Goal: Information Seeking & Learning: Compare options

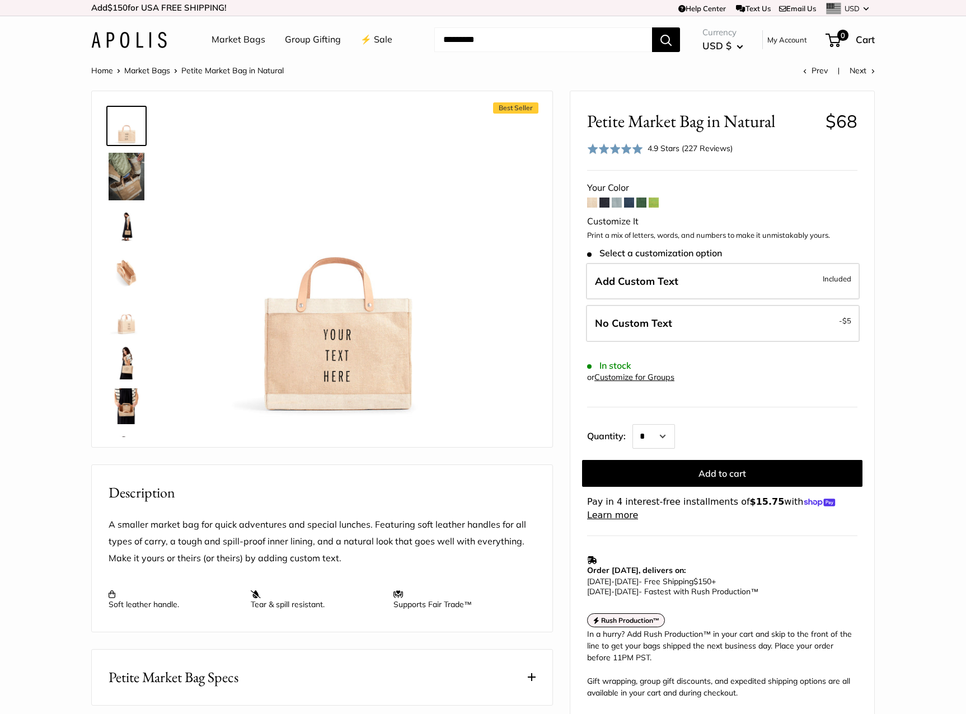
click at [601, 208] on form "Your Color Customize It Print a mix of letters, words, and numbers to make it u…" at bounding box center [722, 351] width 270 height 343
click at [604, 202] on span at bounding box center [605, 203] width 10 height 10
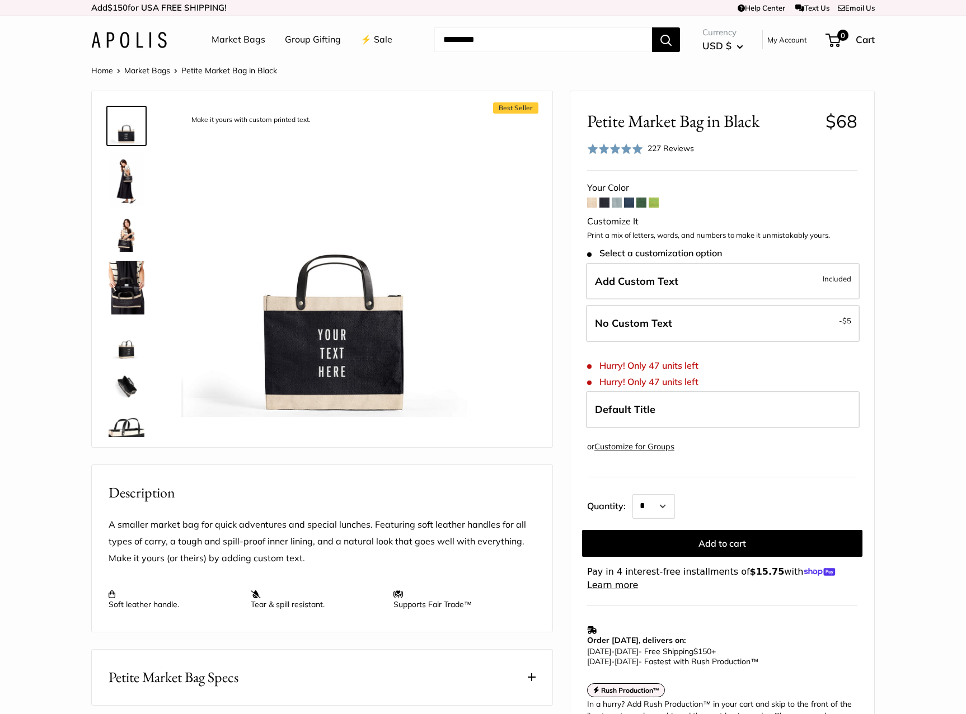
click at [618, 202] on span at bounding box center [617, 203] width 10 height 10
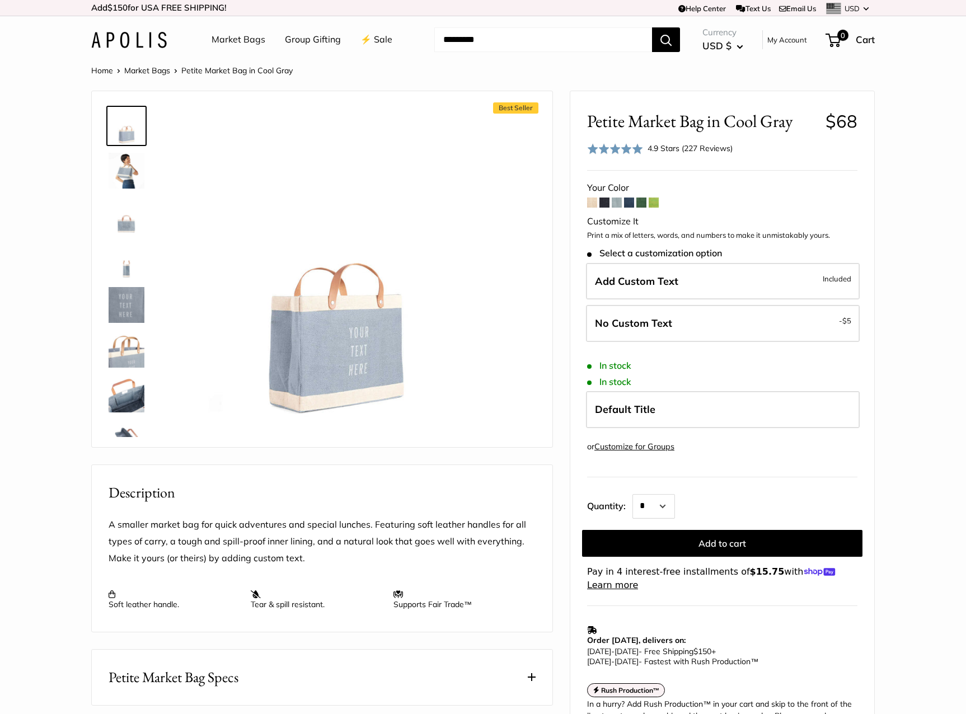
click at [633, 202] on span at bounding box center [629, 203] width 10 height 10
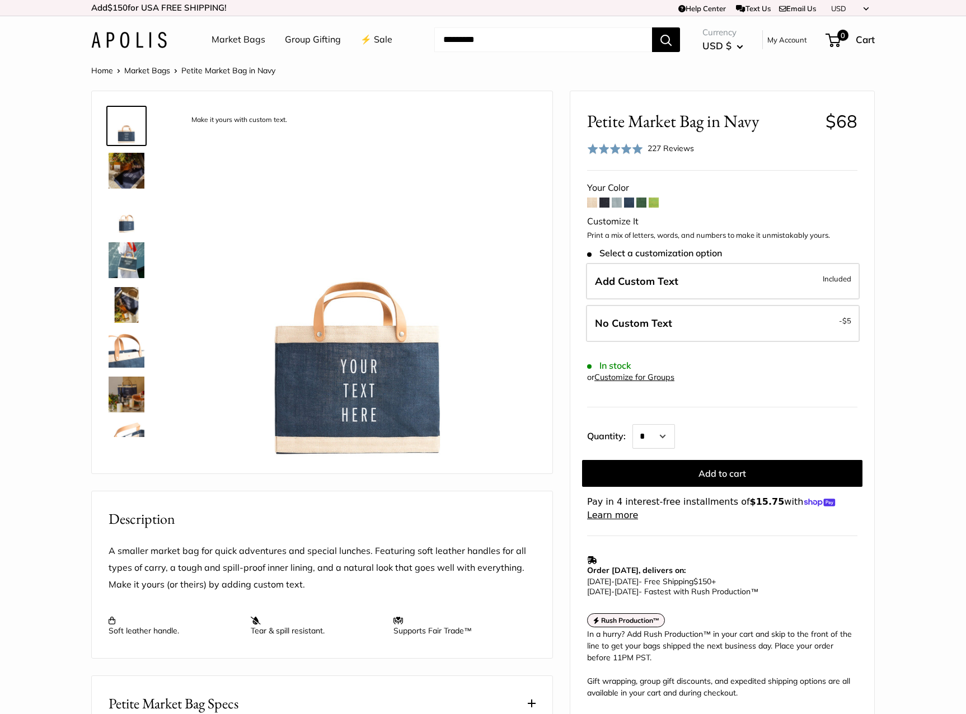
click at [644, 202] on span at bounding box center [642, 203] width 10 height 10
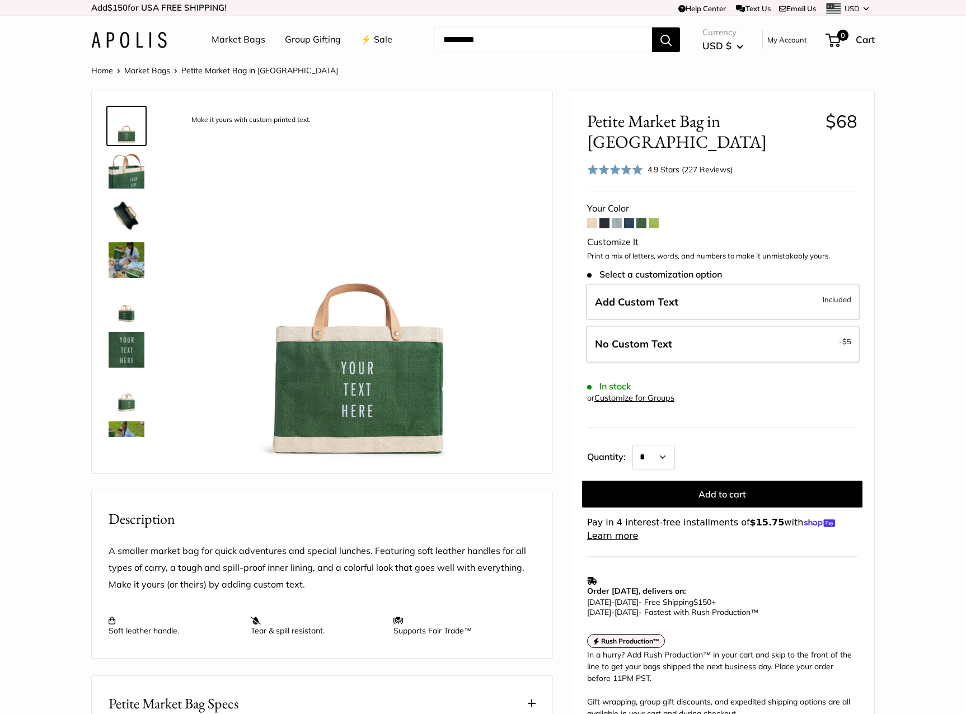
click at [653, 218] on span at bounding box center [654, 223] width 10 height 10
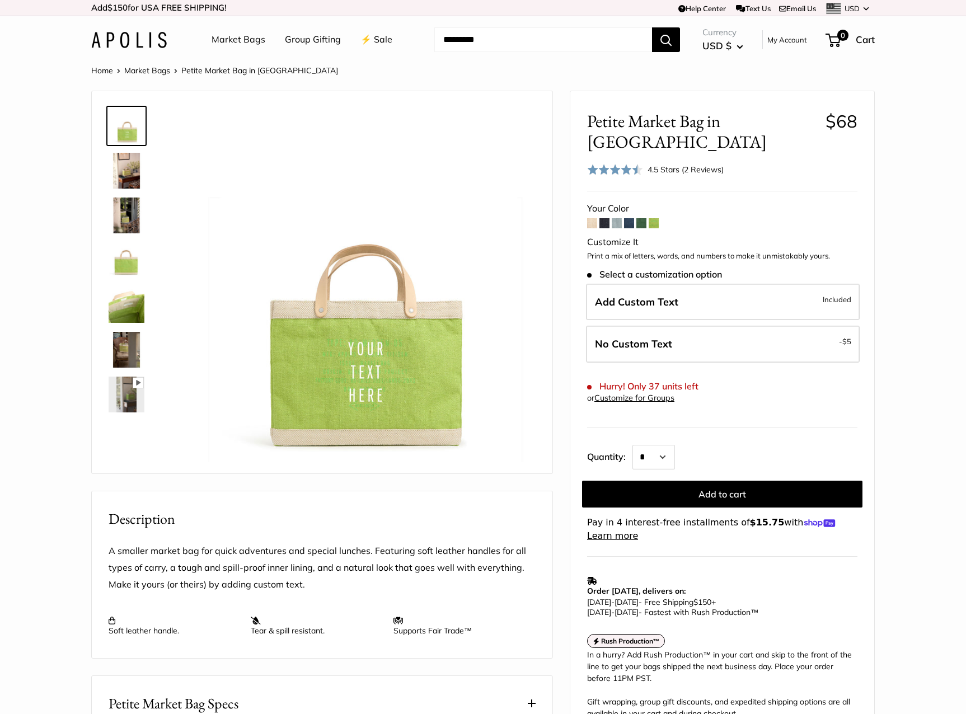
click at [590, 218] on span at bounding box center [592, 223] width 10 height 10
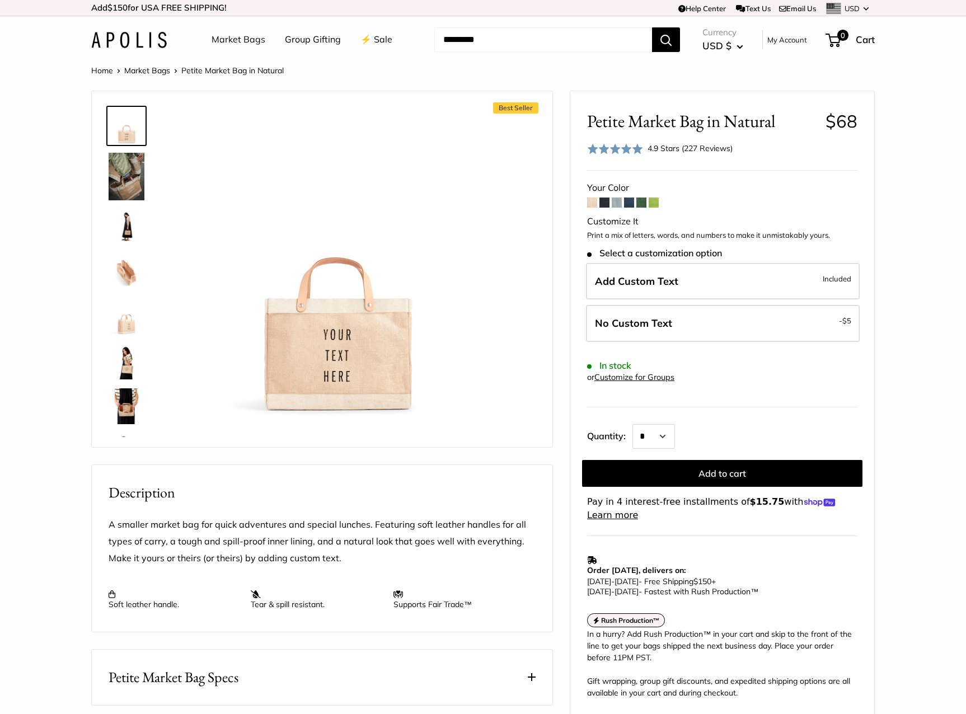
click at [638, 205] on span at bounding box center [642, 203] width 10 height 10
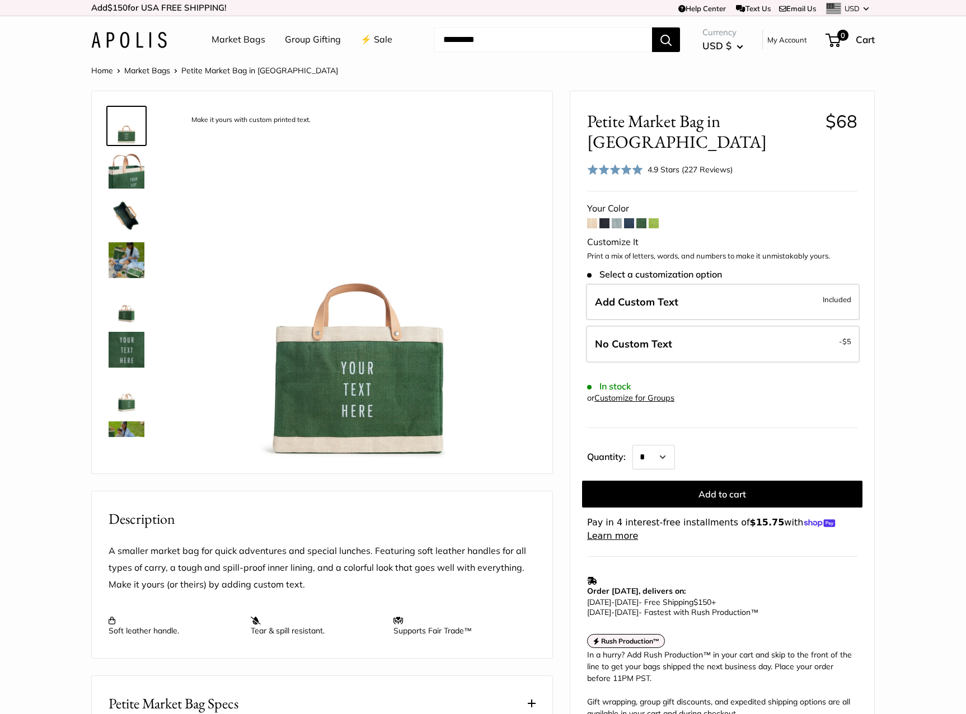
click at [650, 218] on span at bounding box center [654, 223] width 10 height 10
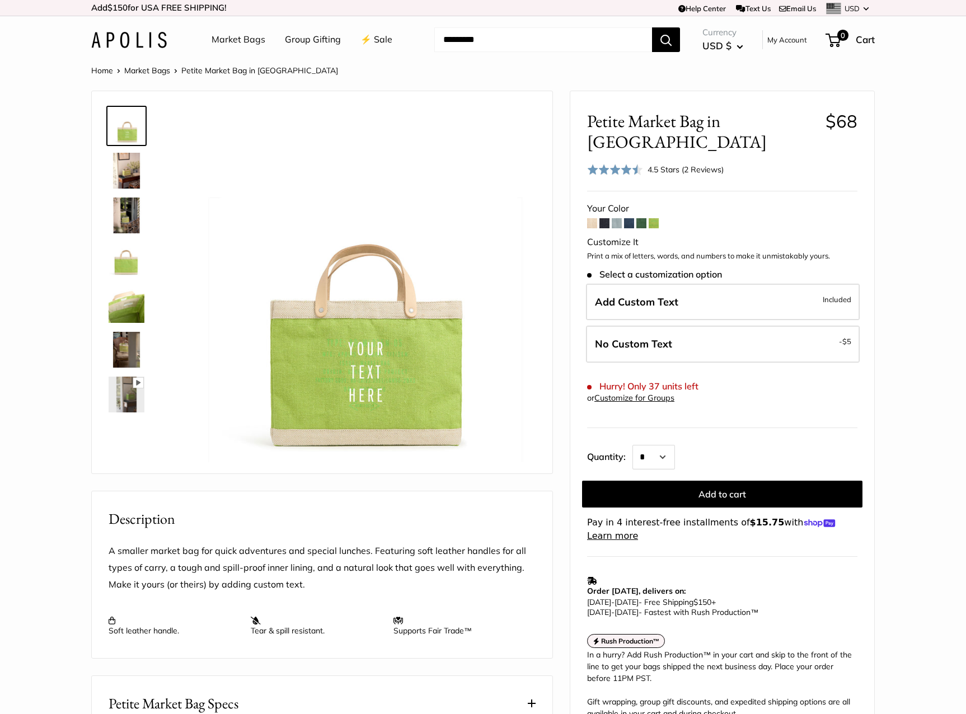
click at [643, 218] on span at bounding box center [642, 223] width 10 height 10
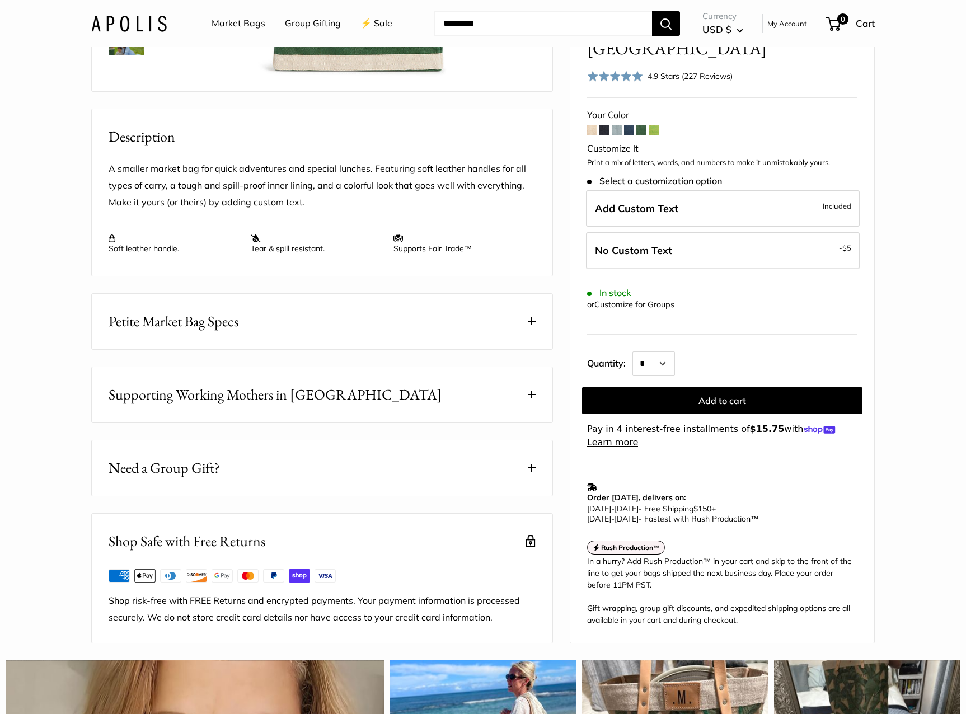
click at [371, 349] on button "Petite Market Bag Specs" at bounding box center [322, 321] width 461 height 55
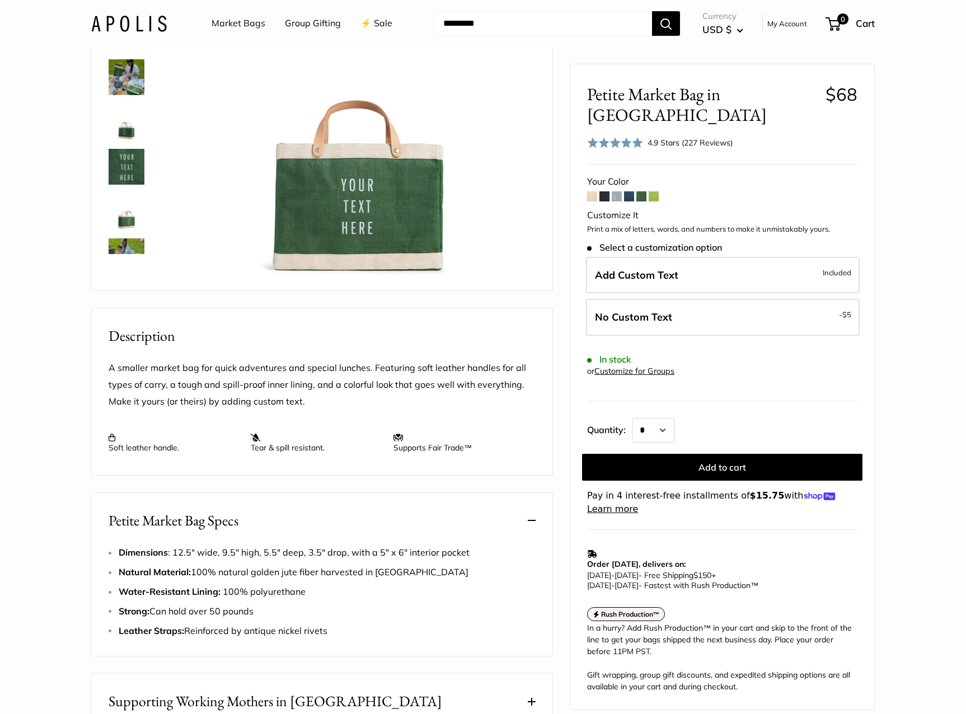
scroll to position [184, 0]
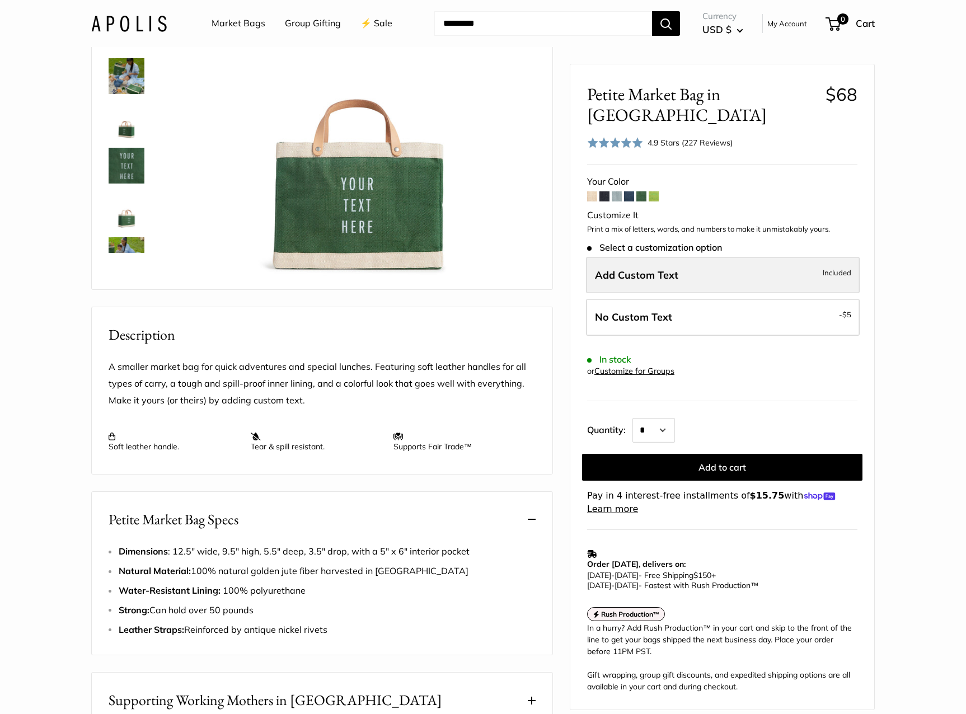
click at [654, 269] on span "Add Custom Text" at bounding box center [636, 275] width 83 height 13
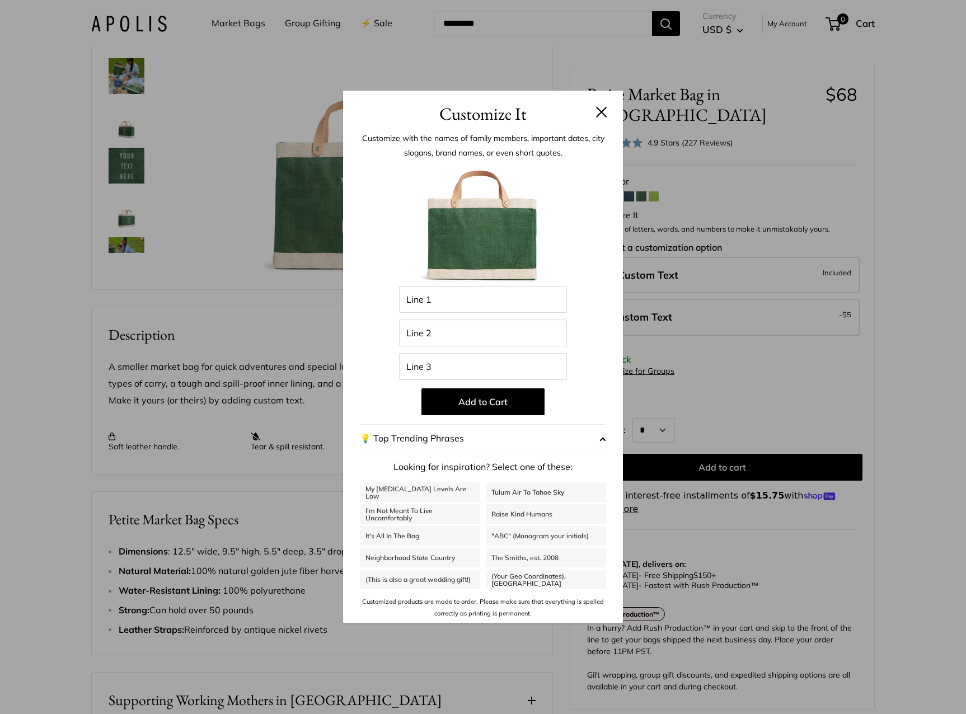
click at [608, 112] on header "Customize It" at bounding box center [483, 109] width 280 height 36
click at [601, 110] on button at bounding box center [601, 111] width 11 height 11
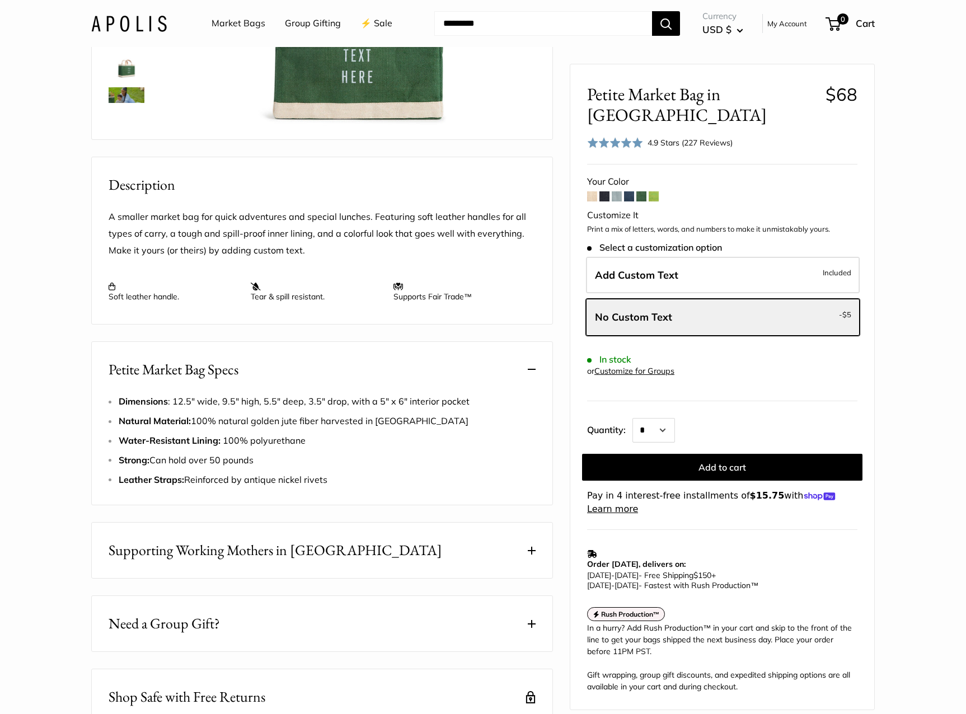
scroll to position [329, 0]
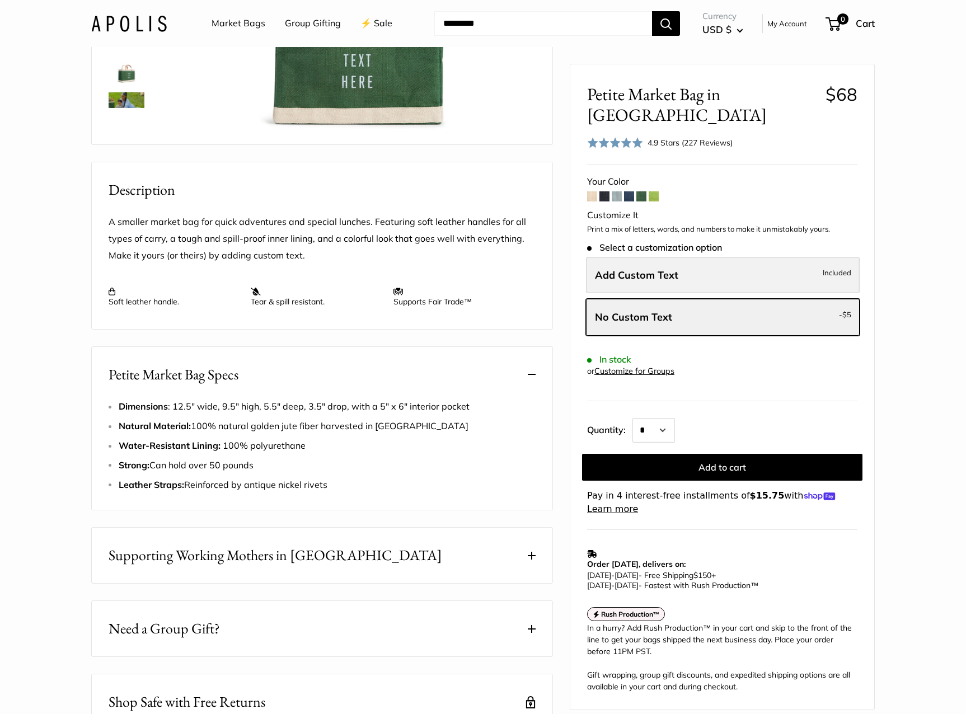
click at [686, 267] on label "Add Custom Text Included" at bounding box center [723, 275] width 274 height 37
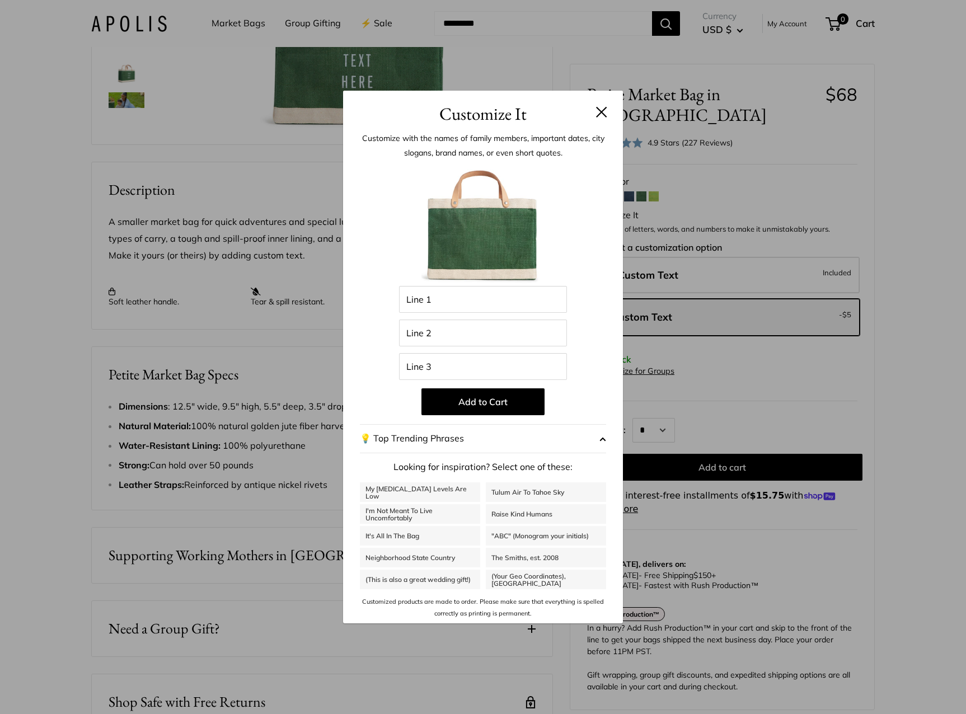
click at [789, 166] on div "Customize It Customize with the names of family members, important dates, city …" at bounding box center [483, 357] width 966 height 714
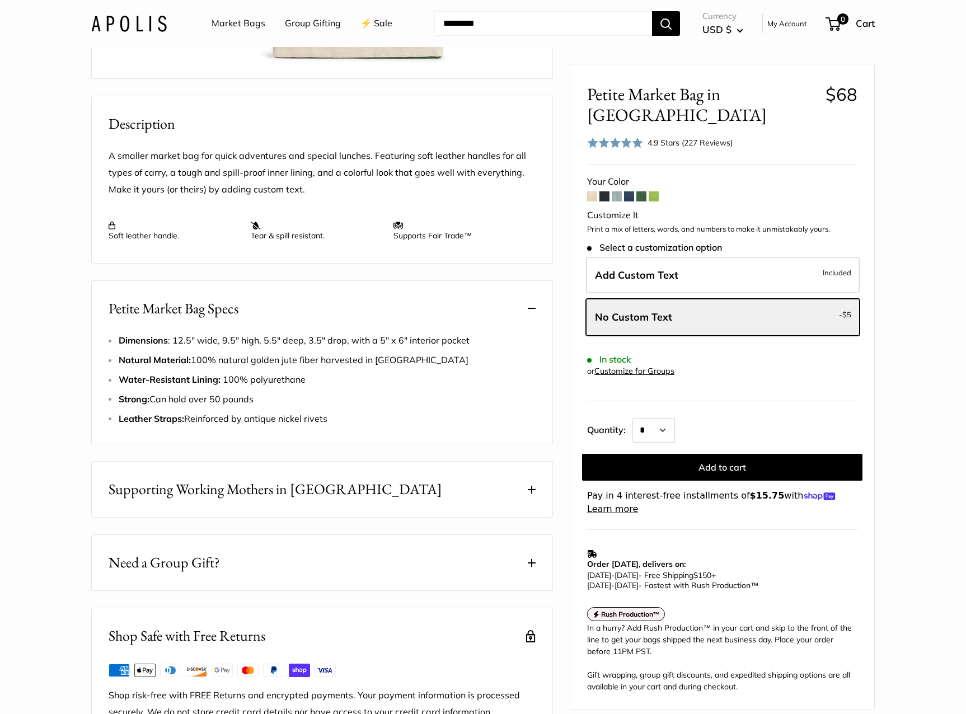
scroll to position [232, 0]
